Goal: Task Accomplishment & Management: Manage account settings

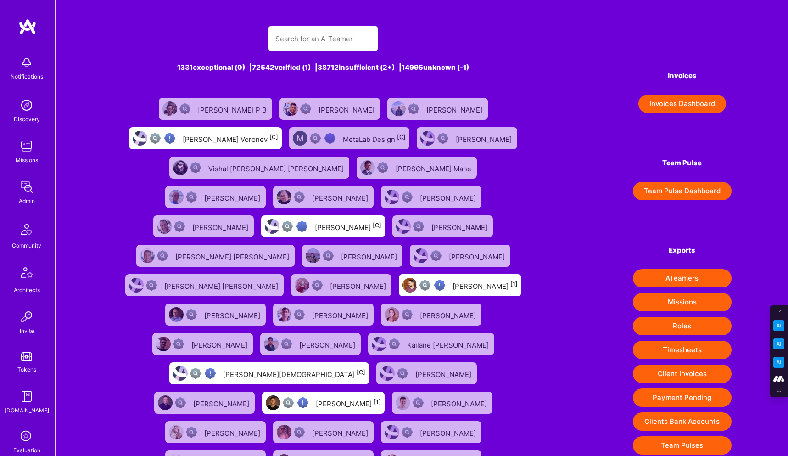
scroll to position [286, 0]
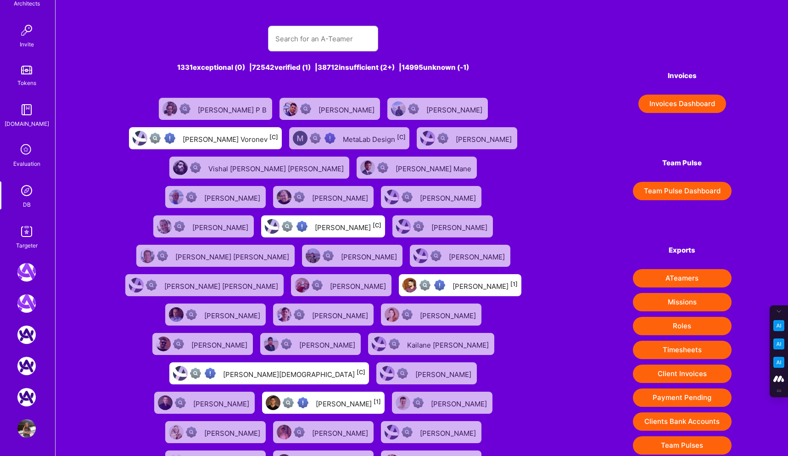
click at [26, 155] on icon at bounding box center [26, 149] width 17 height 17
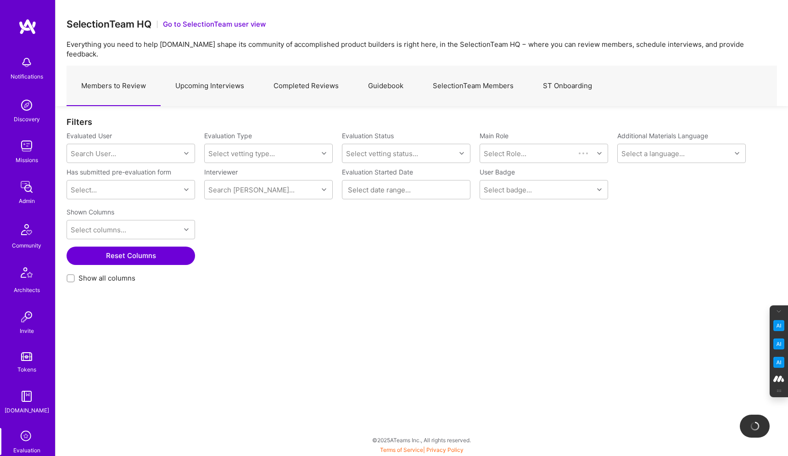
click at [465, 73] on link "SelectionTeam Members" at bounding box center [473, 86] width 110 height 40
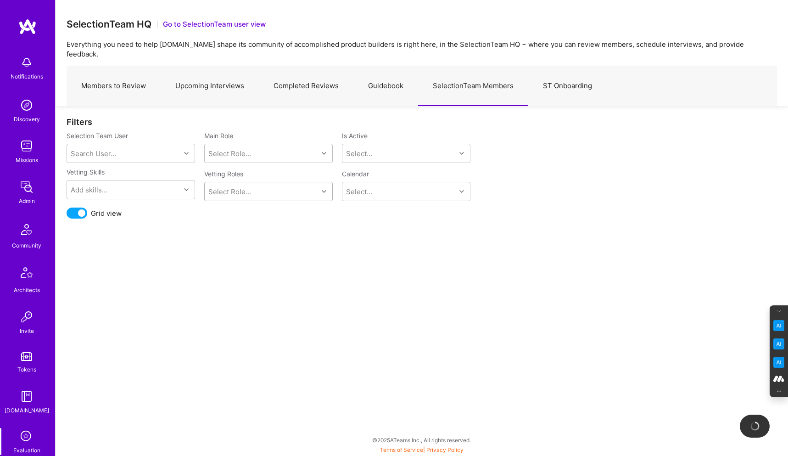
click at [228, 182] on div "Select Role..." at bounding box center [261, 191] width 113 height 18
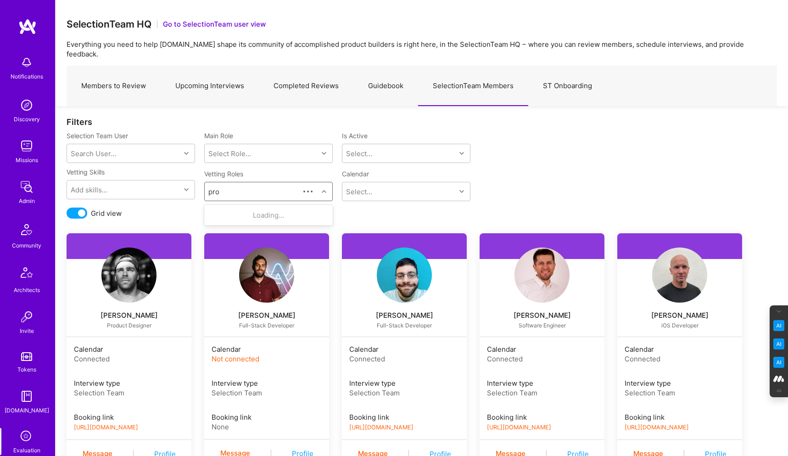
type input "prog"
click at [252, 210] on div "Program Manager" at bounding box center [268, 215] width 117 height 10
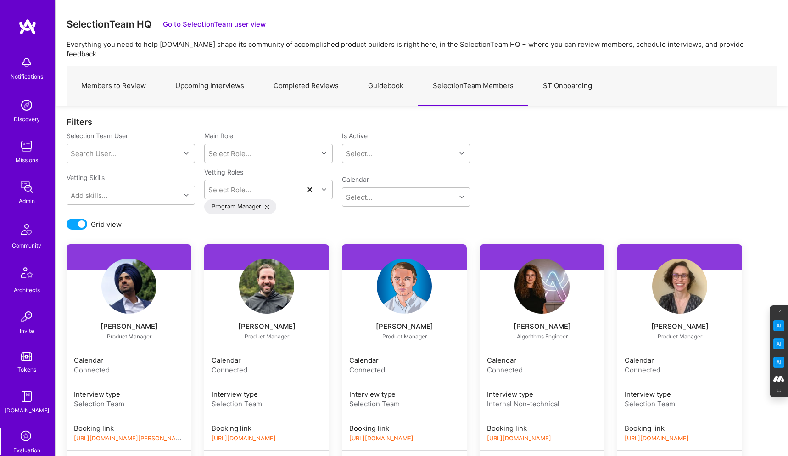
click at [566, 196] on div "Vetting Skills Add skills... Vetting Roles Select Role... Program Manager Calen…" at bounding box center [422, 193] width 710 height 51
click at [406, 148] on div "Select..." at bounding box center [398, 153] width 113 height 18
click at [369, 168] on div "Yes" at bounding box center [406, 176] width 129 height 17
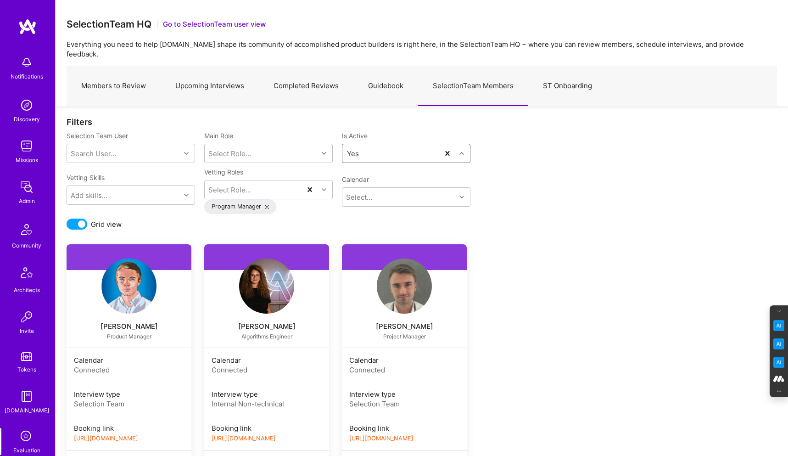
scroll to position [62, 0]
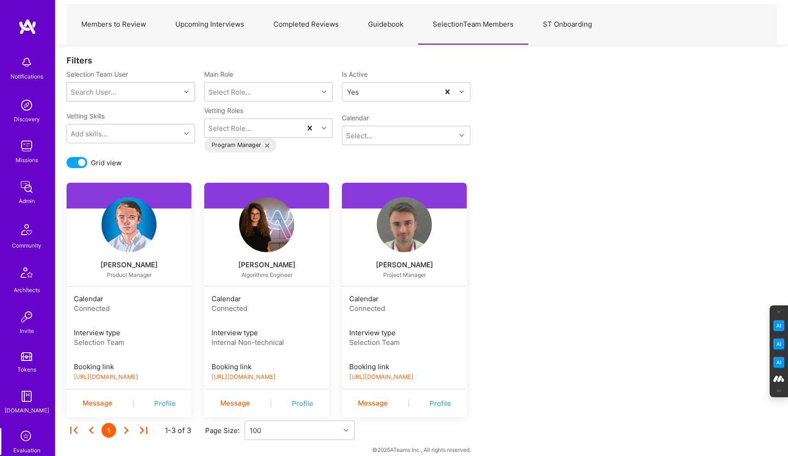
click at [137, 83] on div "Search User..." at bounding box center [123, 92] width 113 height 18
type input "[PERSON_NAME]"
click at [108, 111] on div "[PERSON_NAME]" at bounding box center [143, 116] width 94 height 10
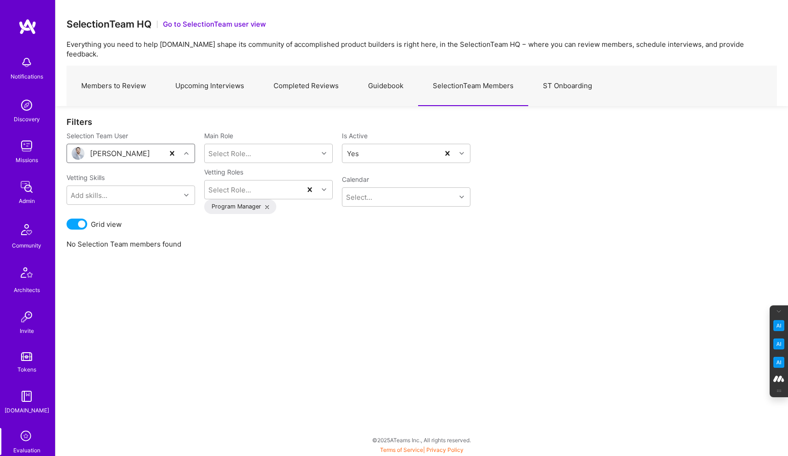
click at [266, 205] on icon at bounding box center [267, 207] width 4 height 4
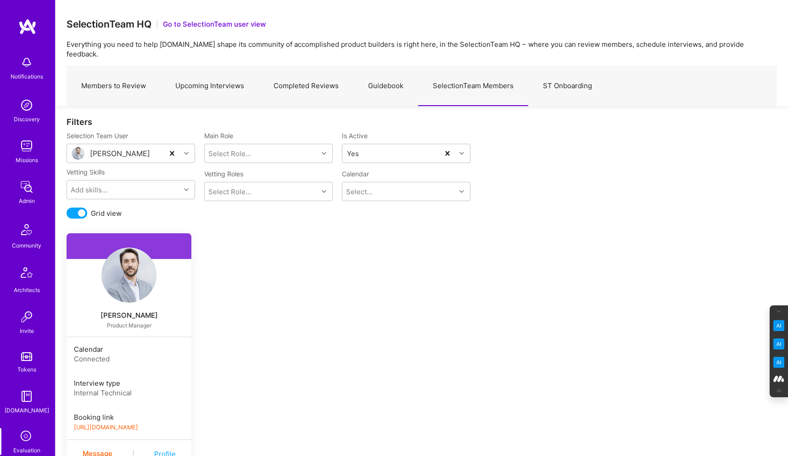
click at [136, 424] on link "[URL][DOMAIN_NAME]" at bounding box center [106, 427] width 64 height 7
click at [137, 264] on img at bounding box center [128, 274] width 55 height 55
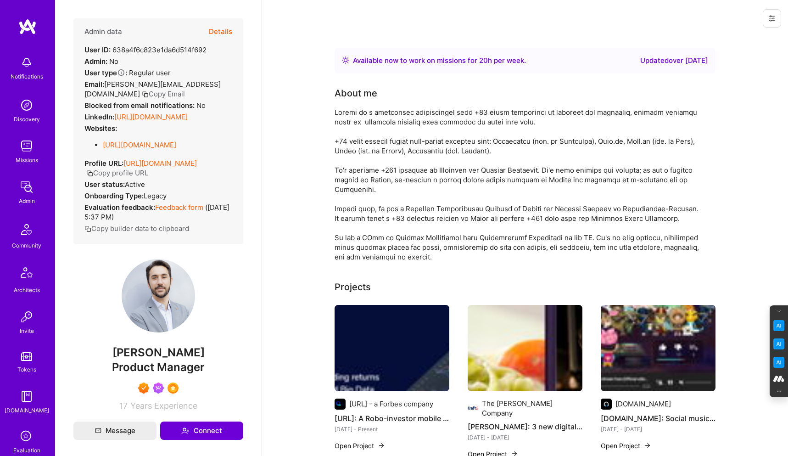
click at [224, 30] on button "Details" at bounding box center [220, 31] width 23 height 27
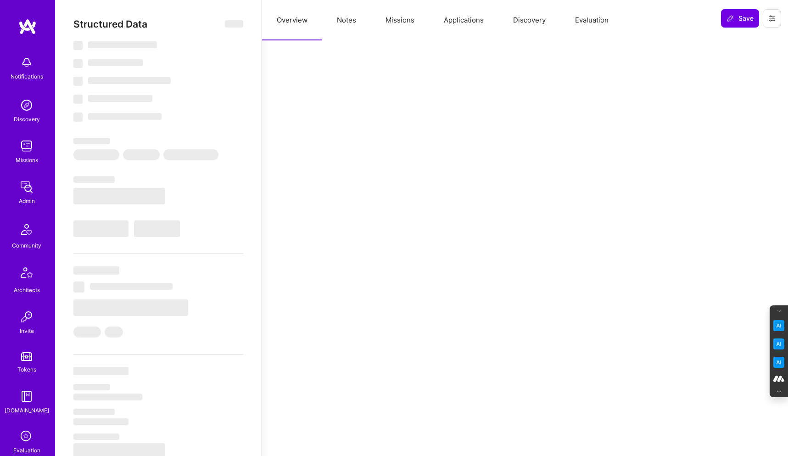
select select "Right Now"
select select "7"
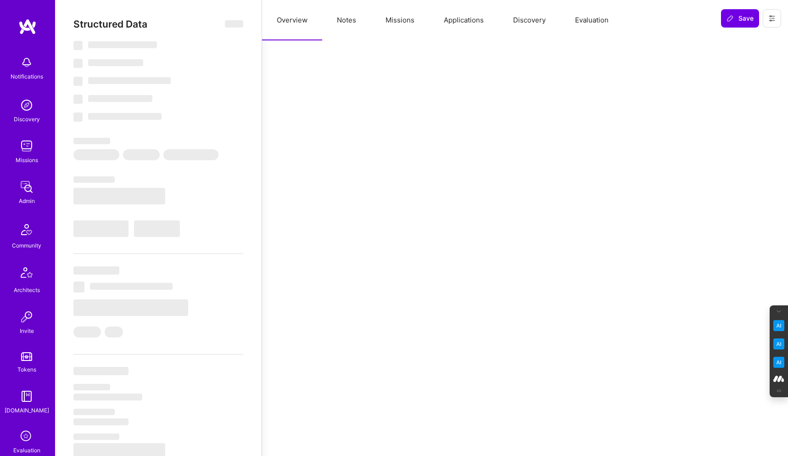
select select "DE"
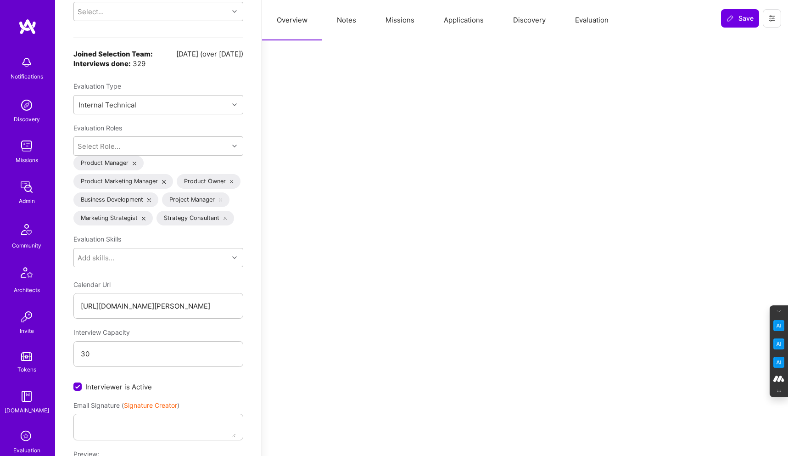
scroll to position [833, 0]
click at [140, 137] on div "Select Role..." at bounding box center [151, 145] width 155 height 18
type input "progra"
click at [81, 167] on input "checkbox" at bounding box center [84, 170] width 6 height 6
checkbox input "false"
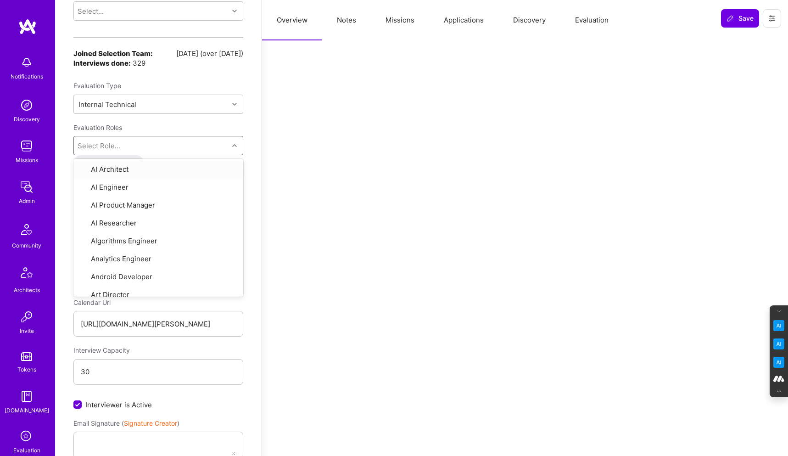
click at [274, 162] on div at bounding box center [525, 261] width 504 height 2086
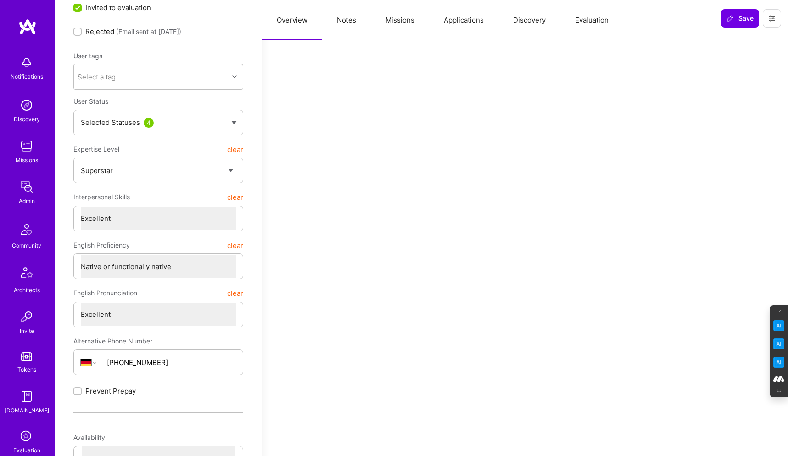
scroll to position [0, 0]
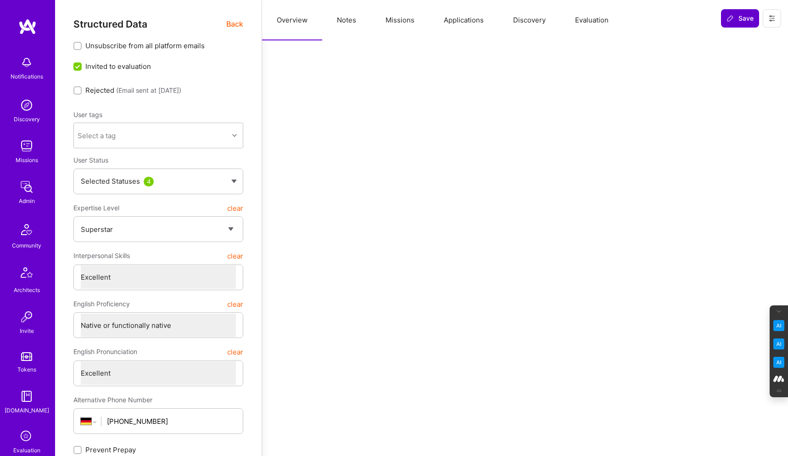
click at [730, 18] on icon at bounding box center [730, 18] width 7 height 7
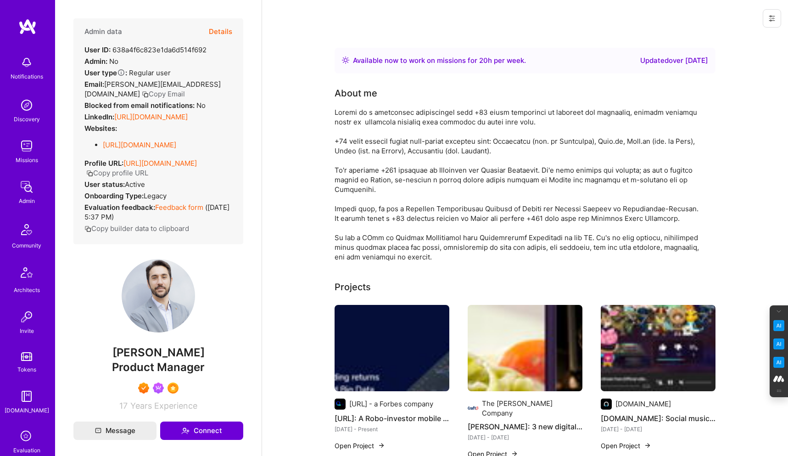
click at [772, 20] on icon at bounding box center [771, 18] width 7 height 7
click at [744, 39] on button "Login as [PERSON_NAME]" at bounding box center [732, 39] width 97 height 23
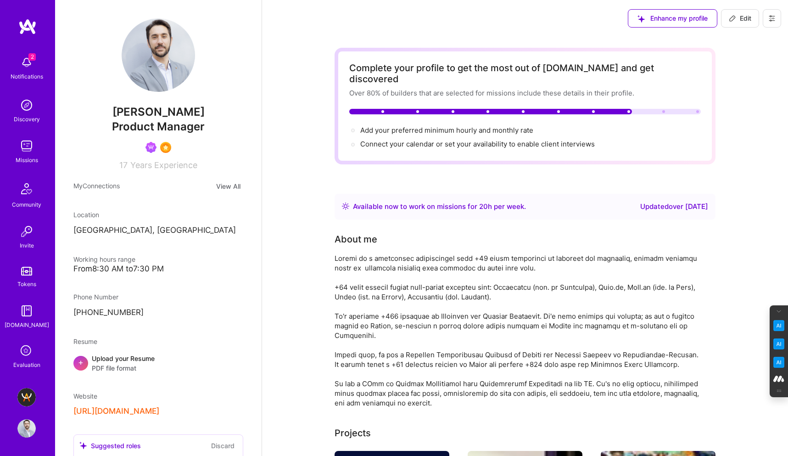
click at [774, 21] on icon at bounding box center [771, 18] width 7 height 7
